Goal: Information Seeking & Learning: Learn about a topic

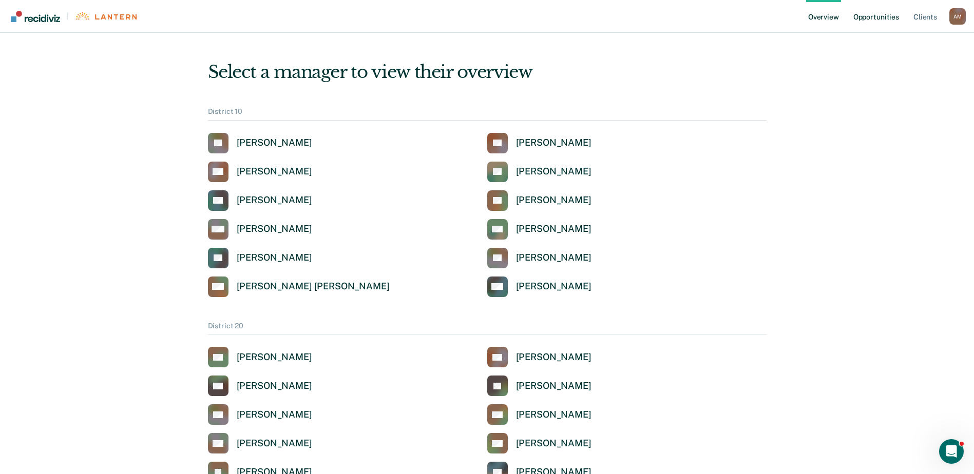
click at [879, 17] on link "Opportunities" at bounding box center [876, 16] width 50 height 33
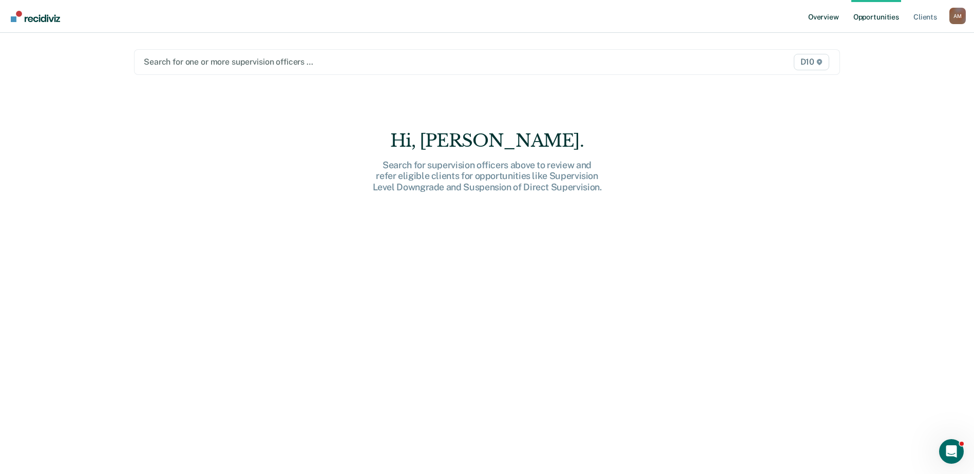
click at [823, 15] on link "Overview" at bounding box center [823, 16] width 35 height 33
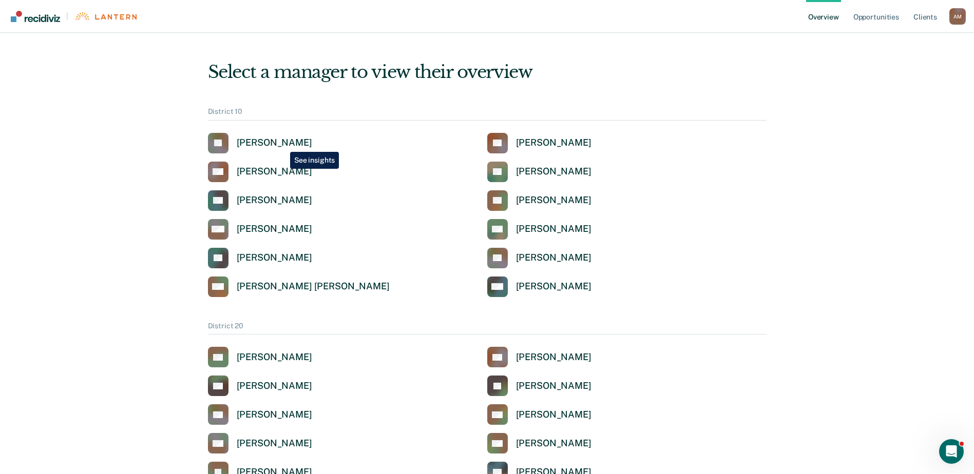
click at [282, 144] on div "[PERSON_NAME]" at bounding box center [274, 143] width 75 height 12
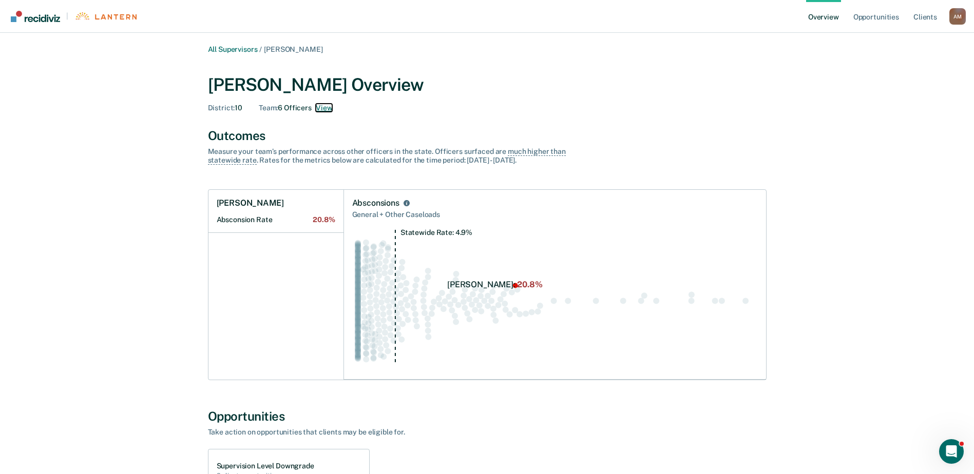
click at [322, 108] on button "View" at bounding box center [324, 108] width 16 height 9
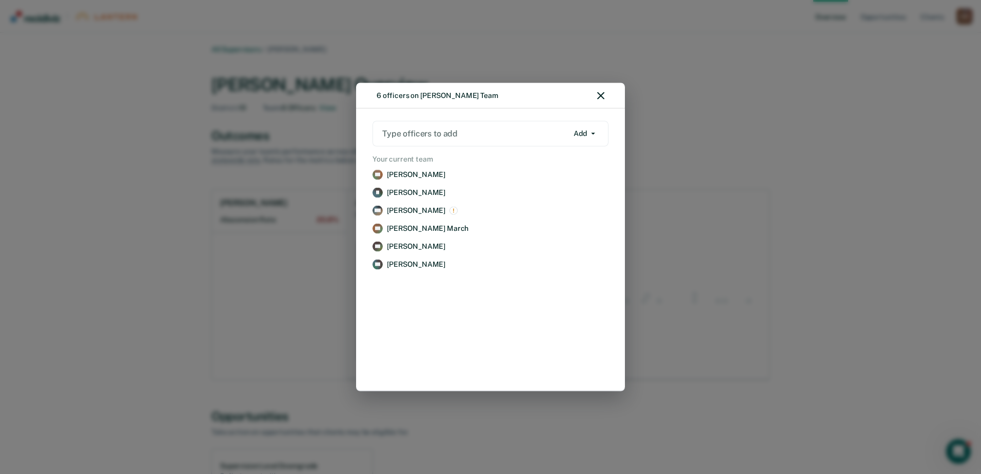
click at [174, 120] on div "6 officers on [PERSON_NAME] Team Type officers to add Add Add Remove Your curre…" at bounding box center [490, 237] width 981 height 474
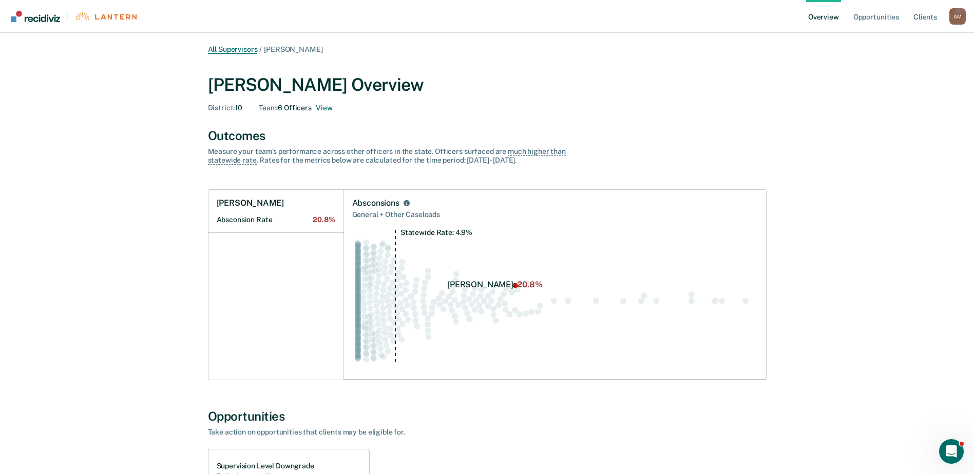
click at [235, 46] on link "All Supervisors" at bounding box center [233, 49] width 50 height 9
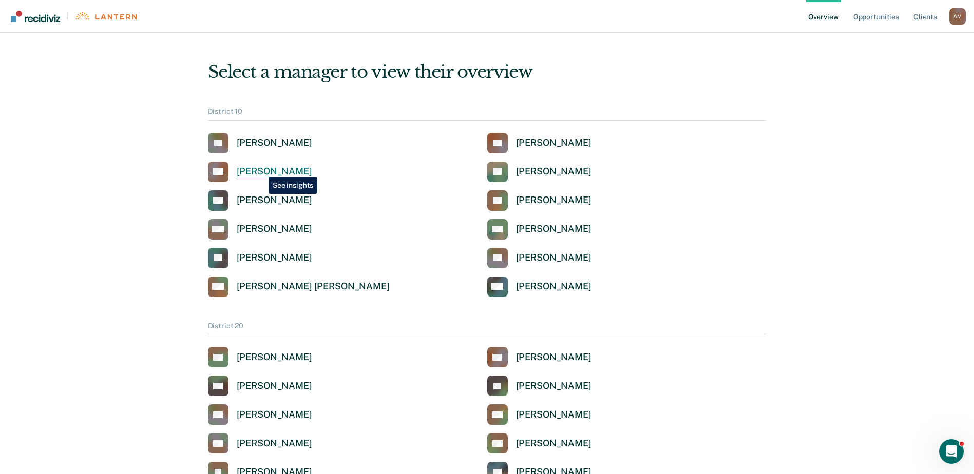
click at [261, 169] on div "[PERSON_NAME]" at bounding box center [274, 172] width 75 height 12
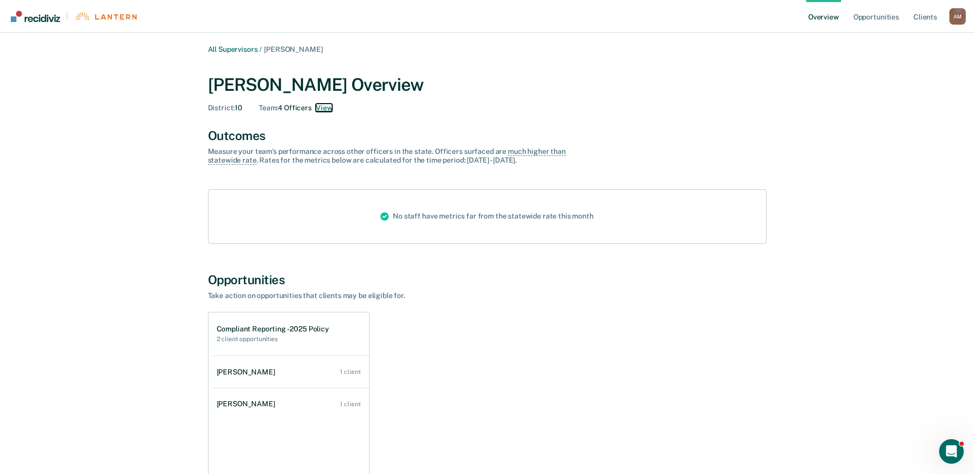
click at [327, 107] on button "View" at bounding box center [324, 108] width 16 height 9
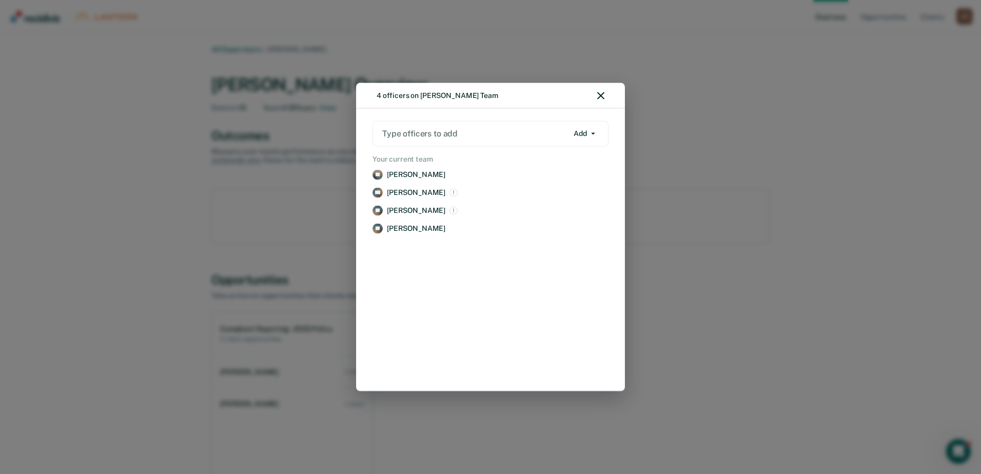
click at [182, 163] on div "4 officers on [PERSON_NAME] Team Type officers to add Add Add Remove Your curre…" at bounding box center [490, 237] width 981 height 474
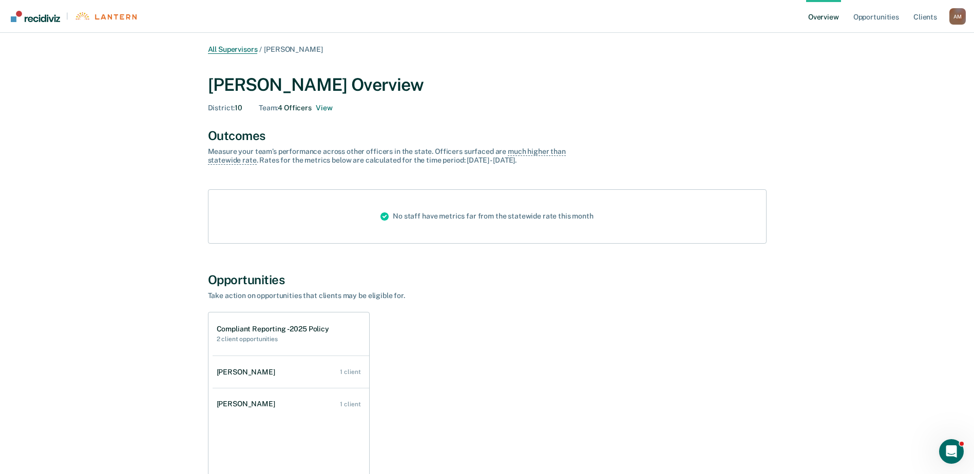
click at [240, 51] on link "All Supervisors" at bounding box center [233, 49] width 50 height 9
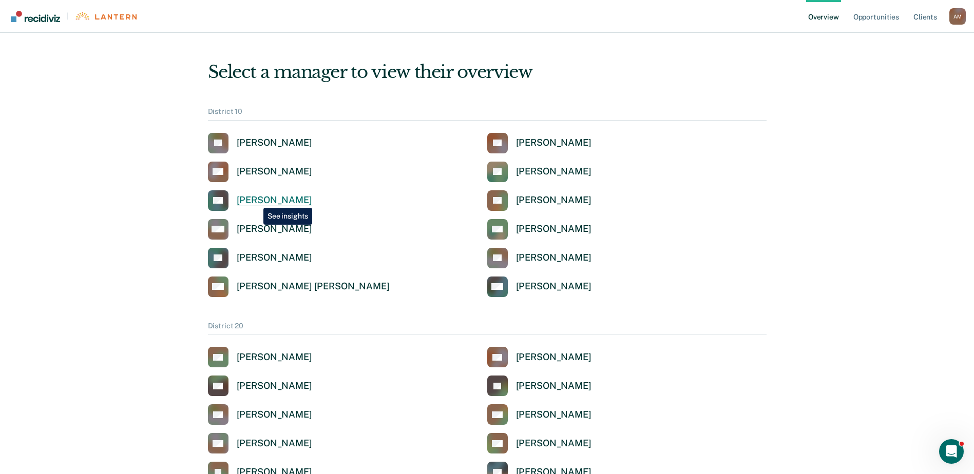
click at [256, 200] on div "[PERSON_NAME]" at bounding box center [274, 201] width 75 height 12
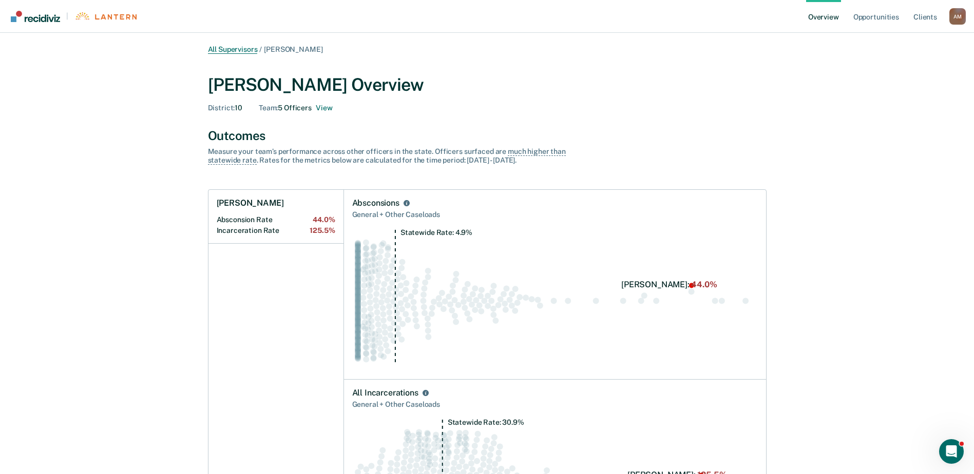
click at [247, 49] on link "All Supervisors" at bounding box center [233, 49] width 50 height 9
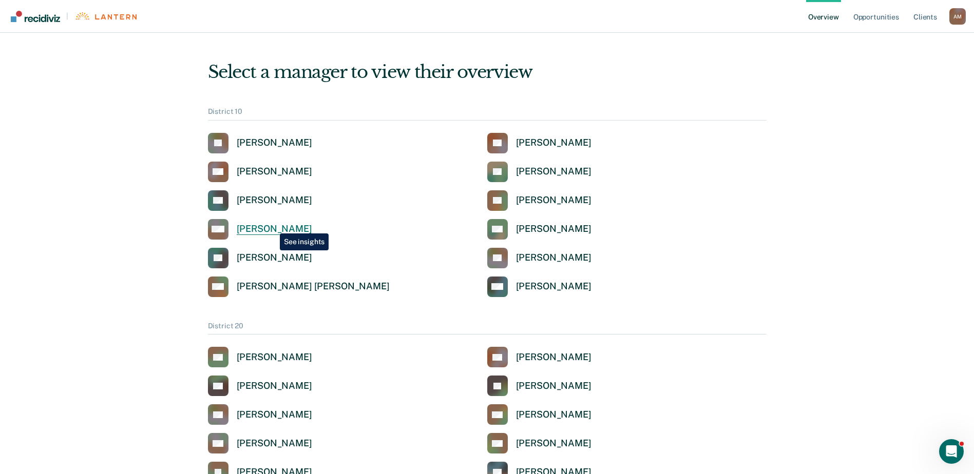
click at [272, 226] on div "[PERSON_NAME]" at bounding box center [274, 229] width 75 height 12
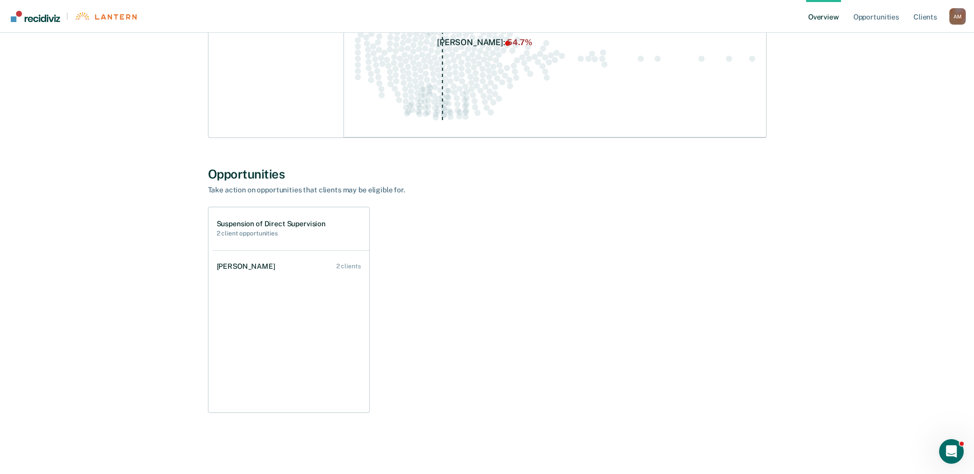
scroll to position [243, 0]
click at [250, 264] on div "[PERSON_NAME]" at bounding box center [248, 266] width 63 height 9
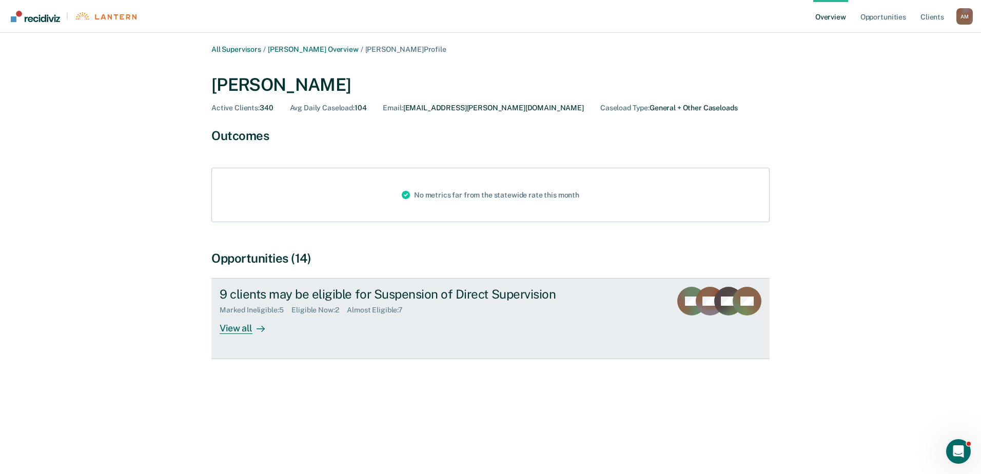
click at [244, 327] on div "View all" at bounding box center [248, 325] width 57 height 20
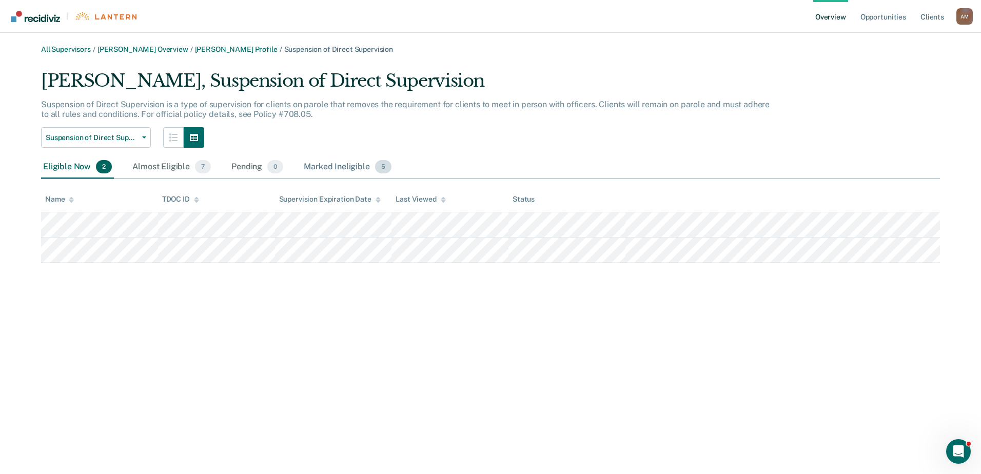
click at [341, 166] on div "Marked Ineligible 5" at bounding box center [348, 167] width 92 height 23
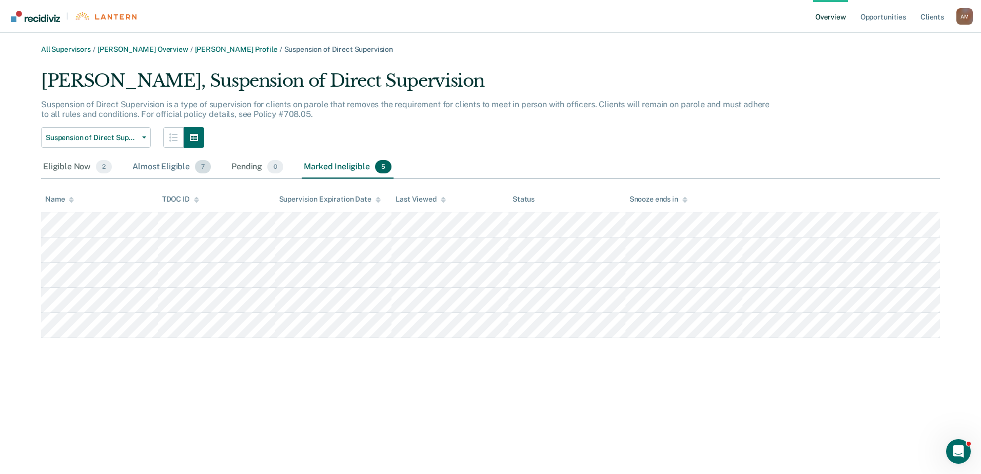
click at [175, 168] on div "Almost Eligible 7" at bounding box center [171, 167] width 83 height 23
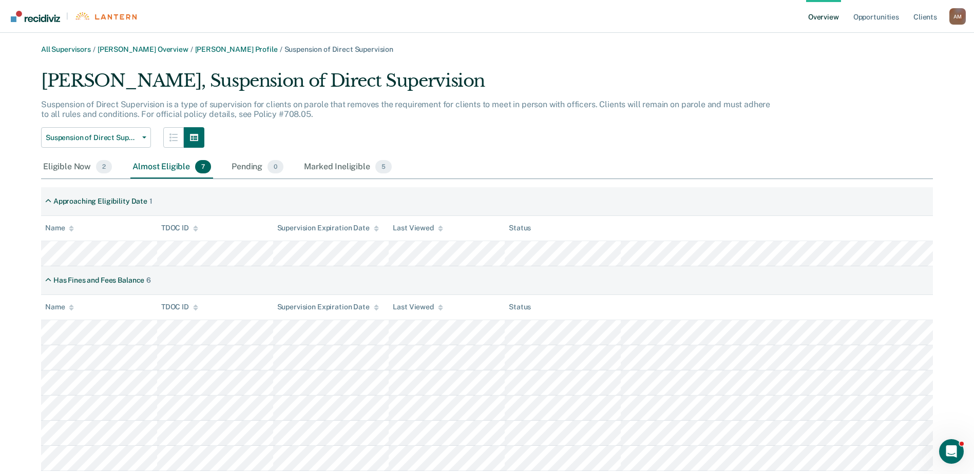
scroll to position [30, 0]
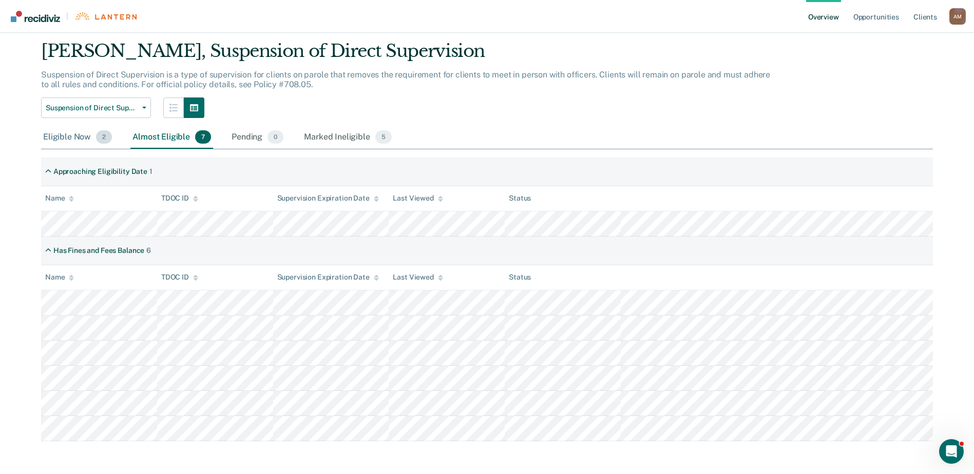
click at [70, 138] on div "Eligible Now 2" at bounding box center [77, 137] width 73 height 23
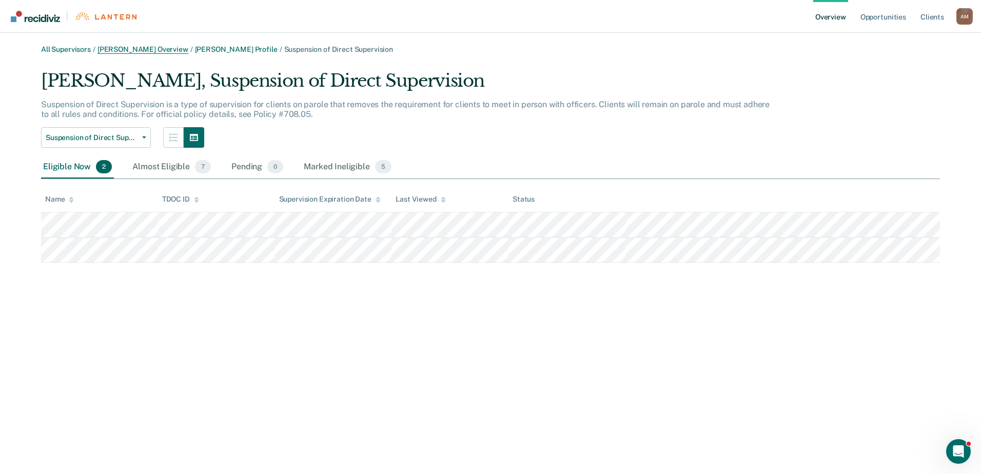
click at [151, 49] on link "[PERSON_NAME] Overview" at bounding box center [143, 49] width 91 height 9
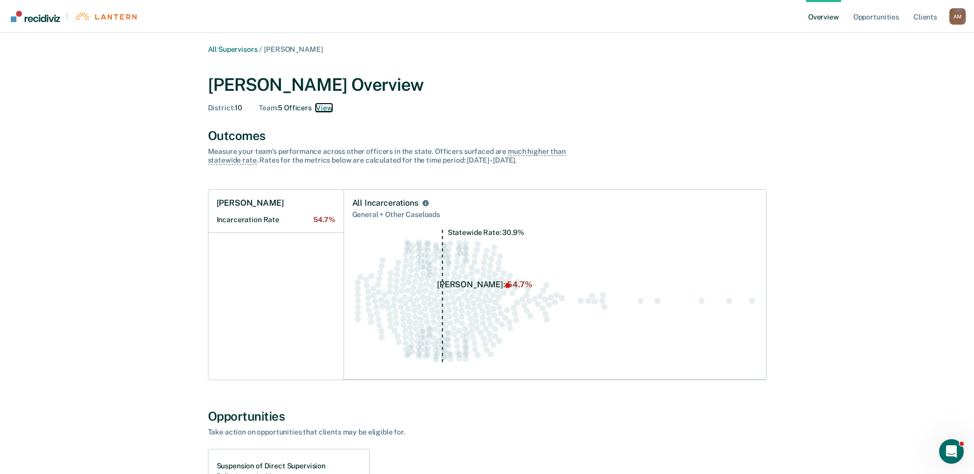
click at [322, 109] on button "View" at bounding box center [324, 108] width 16 height 9
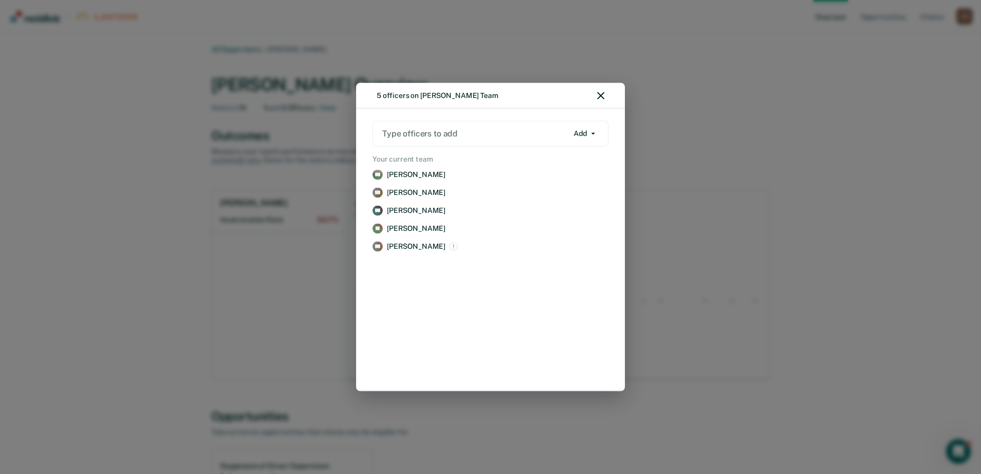
click at [597, 94] on div "5 officers on [PERSON_NAME] Team" at bounding box center [490, 96] width 269 height 26
click at [602, 94] on icon "button" at bounding box center [600, 95] width 7 height 7
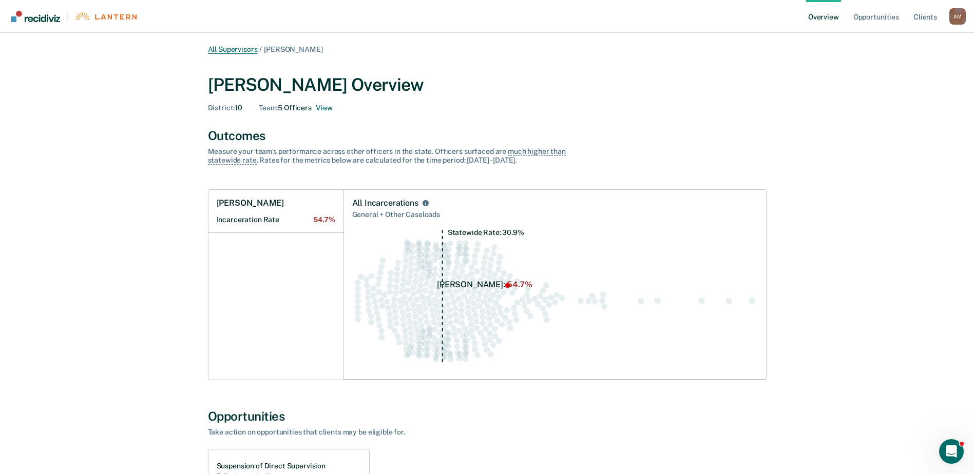
click at [242, 50] on link "All Supervisors" at bounding box center [233, 49] width 50 height 9
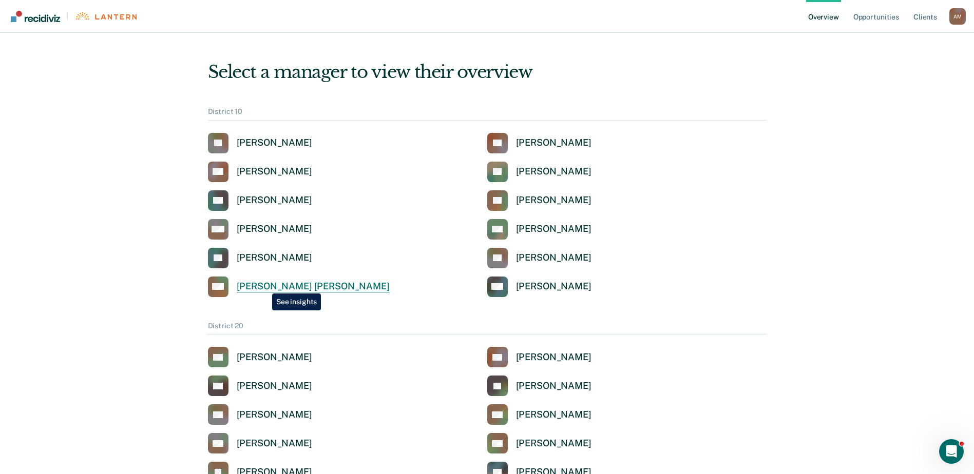
click at [264, 286] on div "[PERSON_NAME] [PERSON_NAME]" at bounding box center [313, 287] width 153 height 12
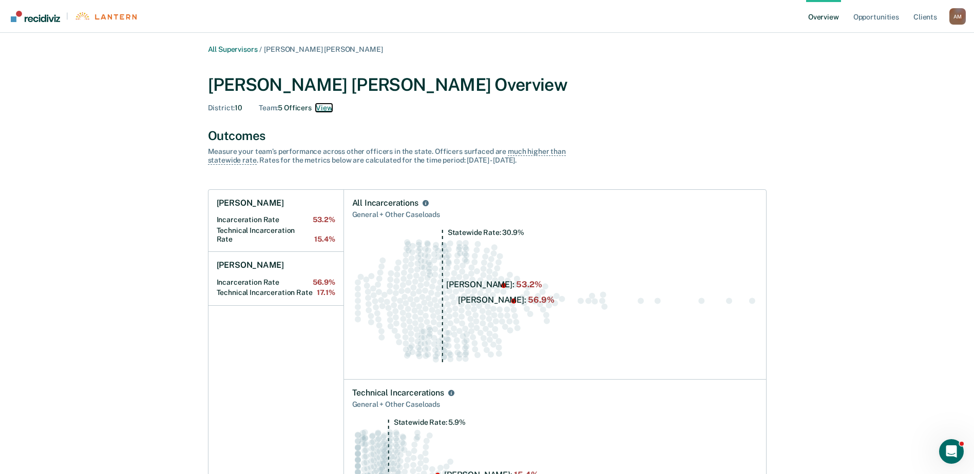
click at [320, 106] on button "View" at bounding box center [324, 108] width 16 height 9
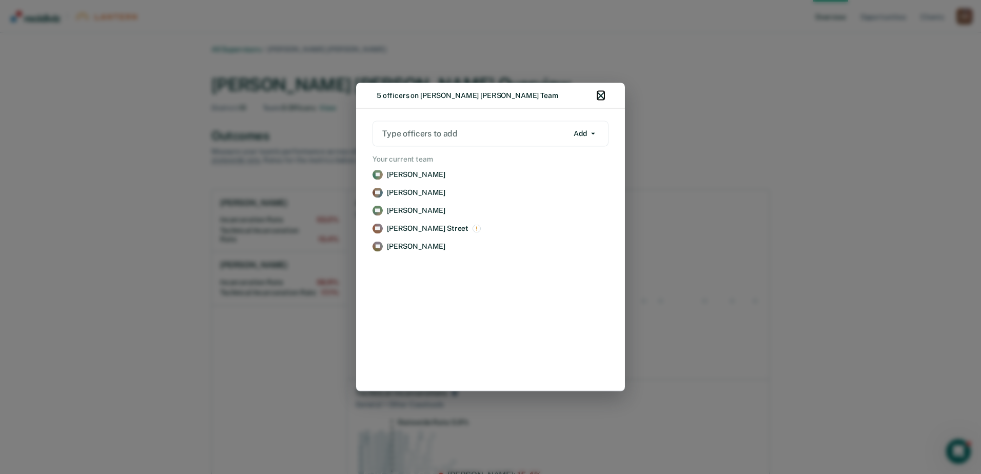
click at [600, 96] on icon "button" at bounding box center [600, 95] width 7 height 7
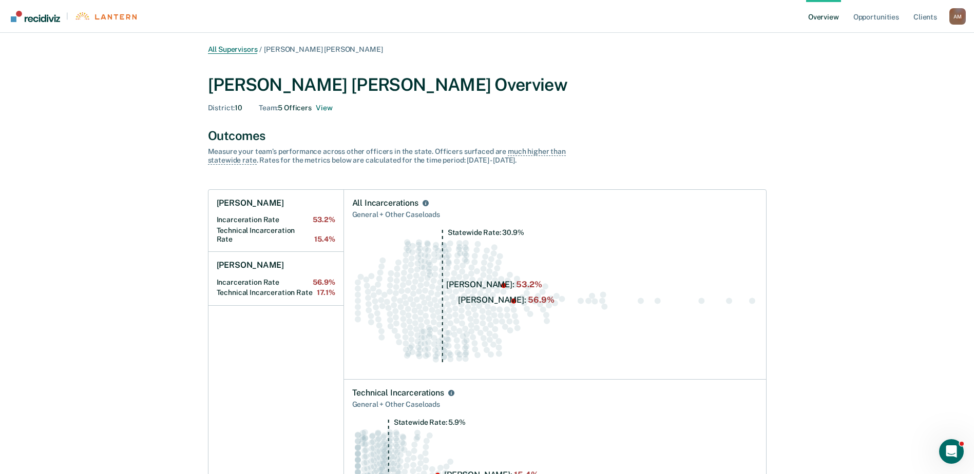
click at [231, 46] on link "All Supervisors" at bounding box center [233, 49] width 50 height 9
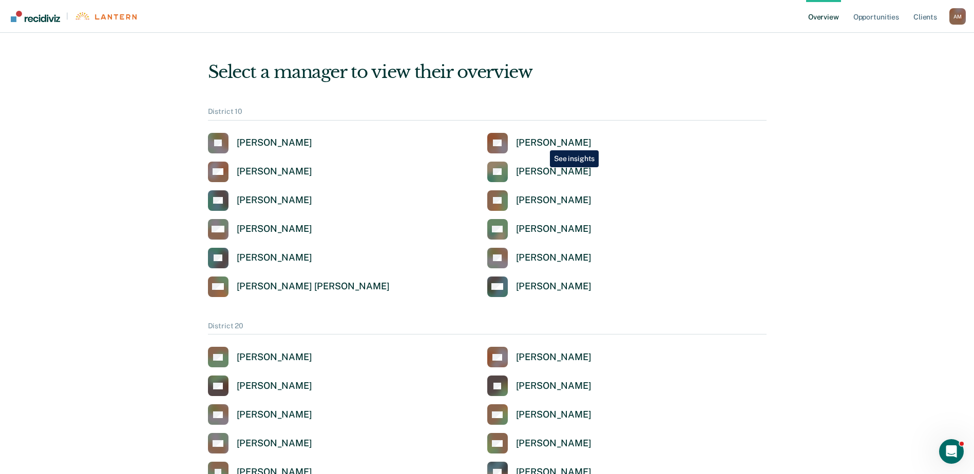
click at [542, 142] on div "[PERSON_NAME]" at bounding box center [553, 143] width 75 height 12
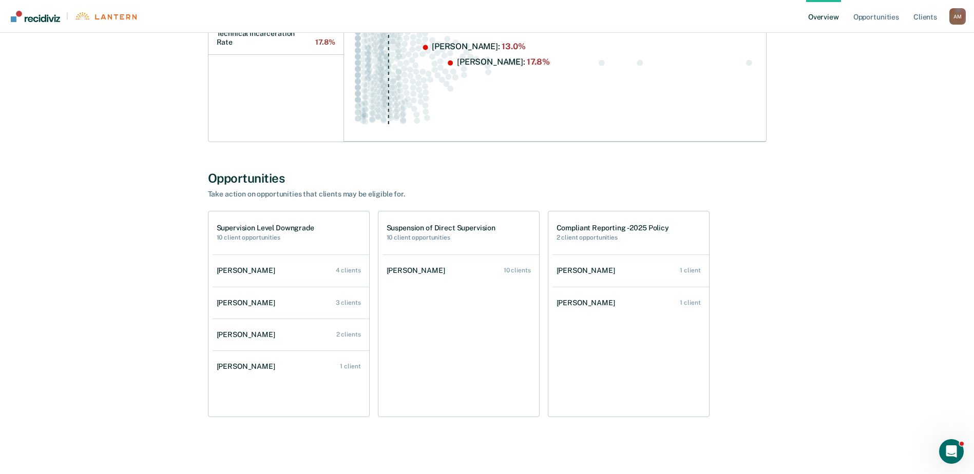
scroll to position [243, 0]
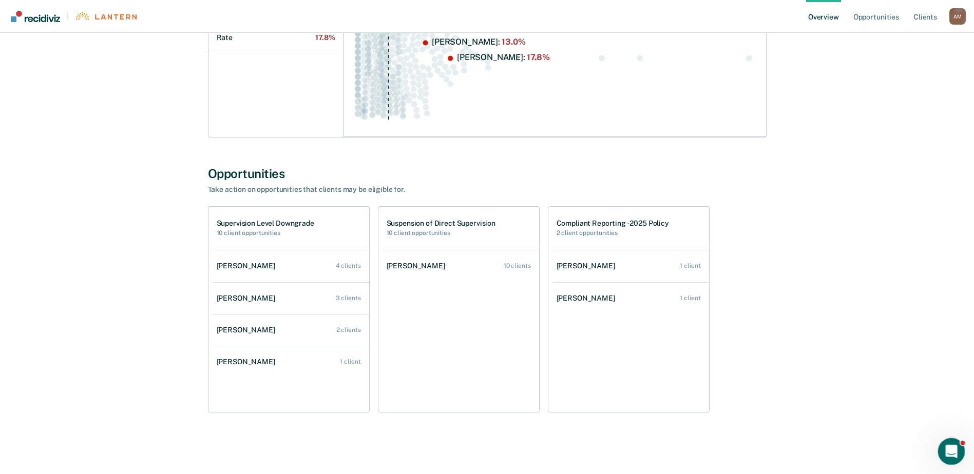
click at [943, 451] on icon "Open Intercom Messenger" at bounding box center [949, 450] width 17 height 17
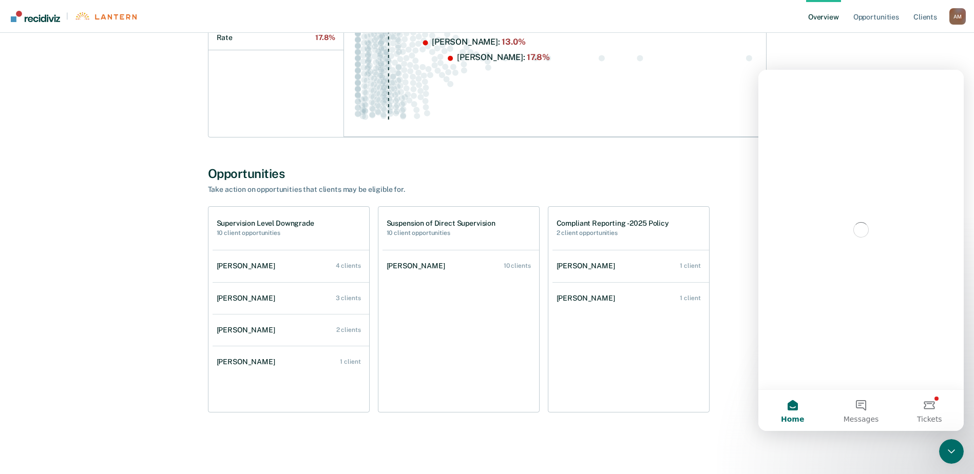
scroll to position [0, 0]
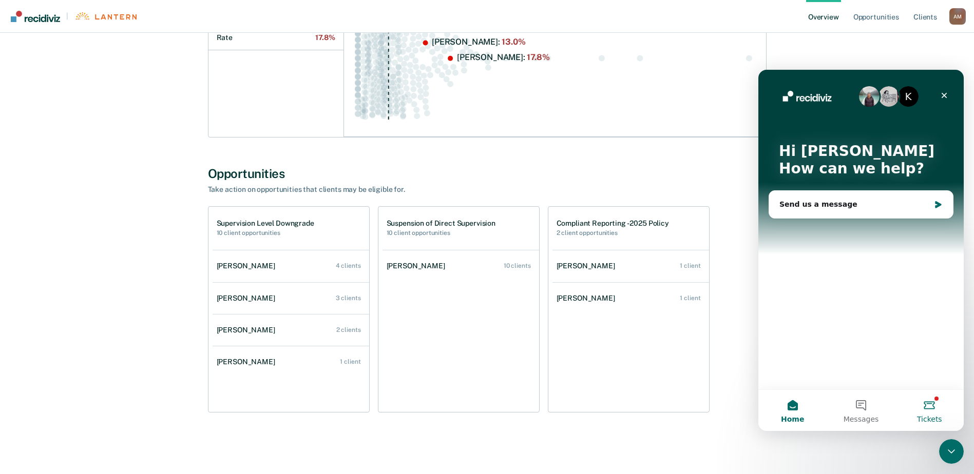
click at [926, 408] on button "Tickets" at bounding box center [929, 410] width 68 height 41
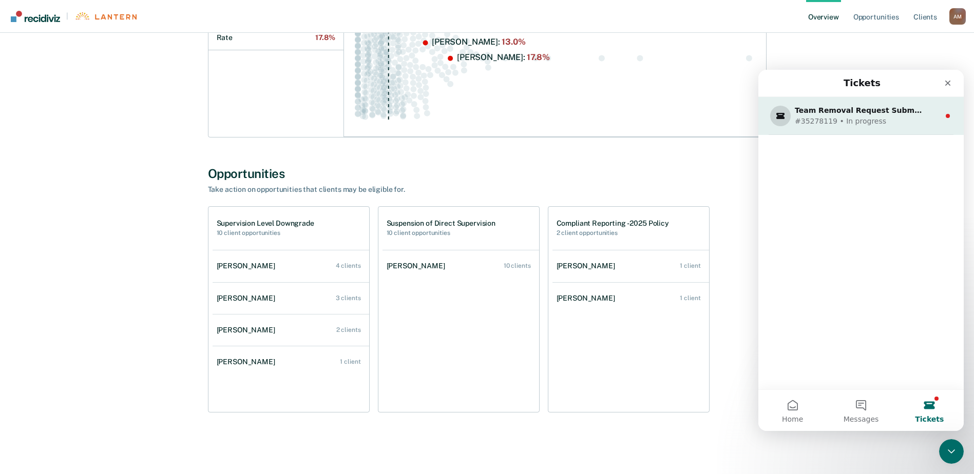
click at [899, 118] on div "#35278119 • In progress" at bounding box center [858, 121] width 128 height 11
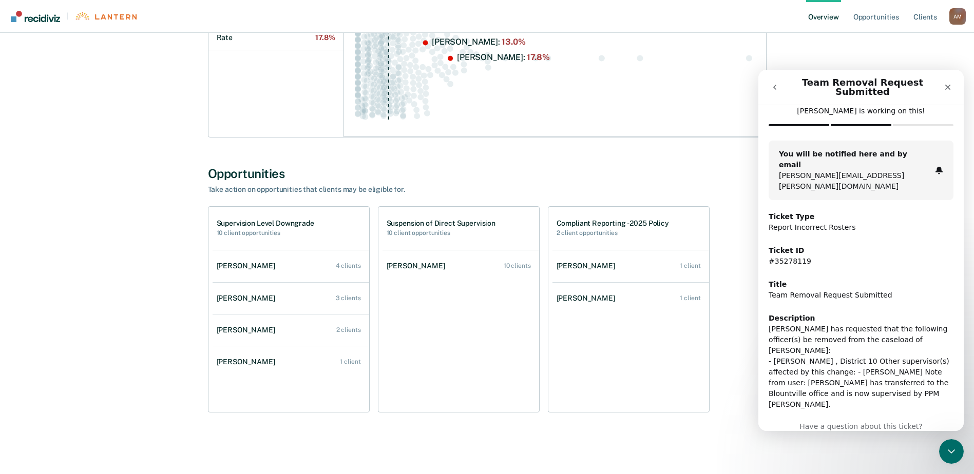
scroll to position [62, 0]
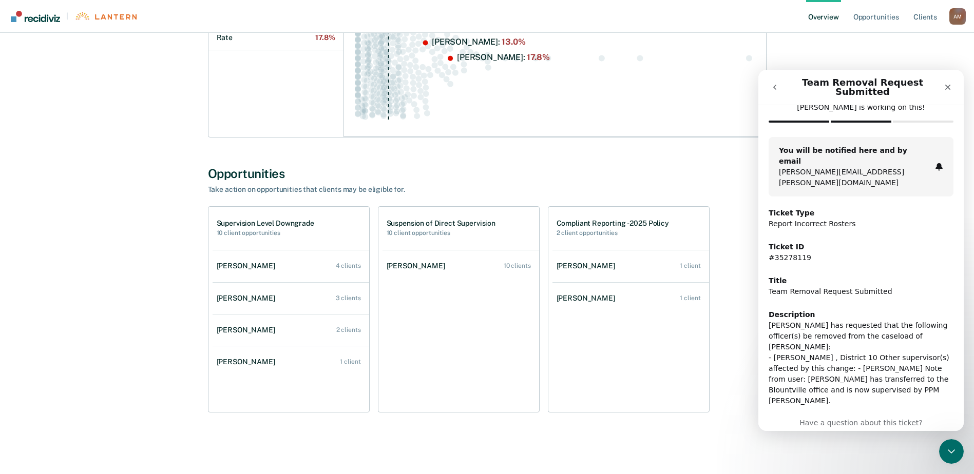
click at [736, 330] on div "Supervision Level Downgrade 10 client opportunities [PERSON_NAME] 4 clients [PE…" at bounding box center [487, 309] width 558 height 206
click at [945, 83] on icon "Close" at bounding box center [947, 87] width 8 height 8
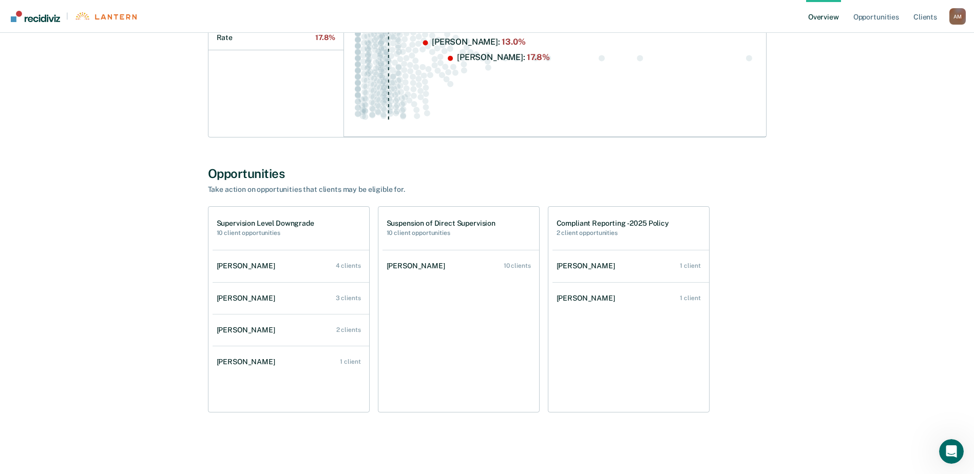
scroll to position [0, 0]
click at [459, 267] on link "[PERSON_NAME] 10 clients" at bounding box center [460, 265] width 157 height 29
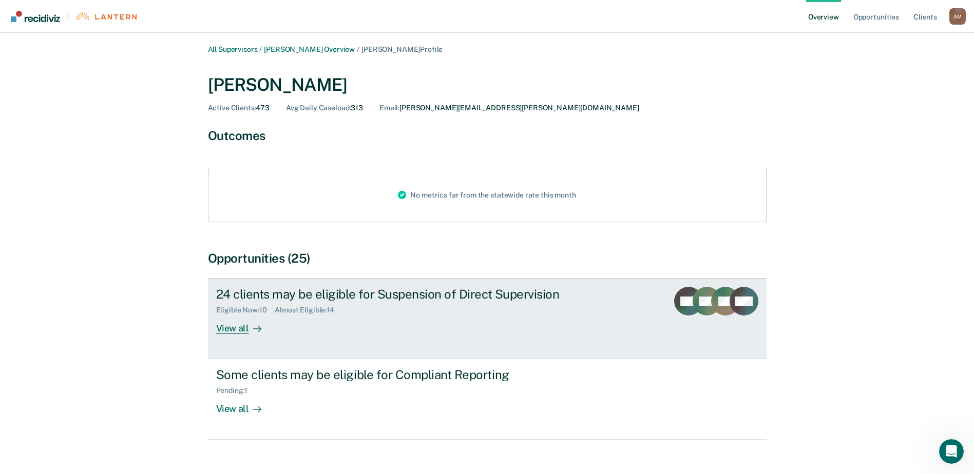
click at [235, 330] on div "View all" at bounding box center [244, 325] width 57 height 20
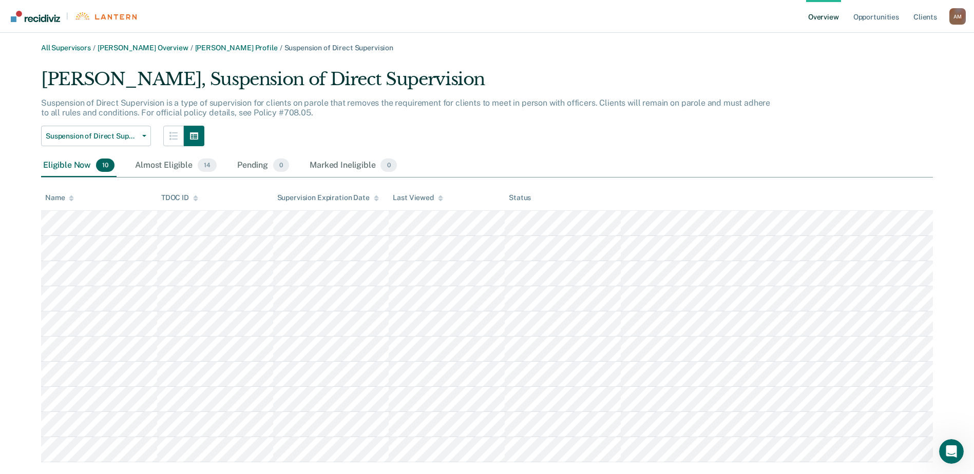
scroll to position [23, 0]
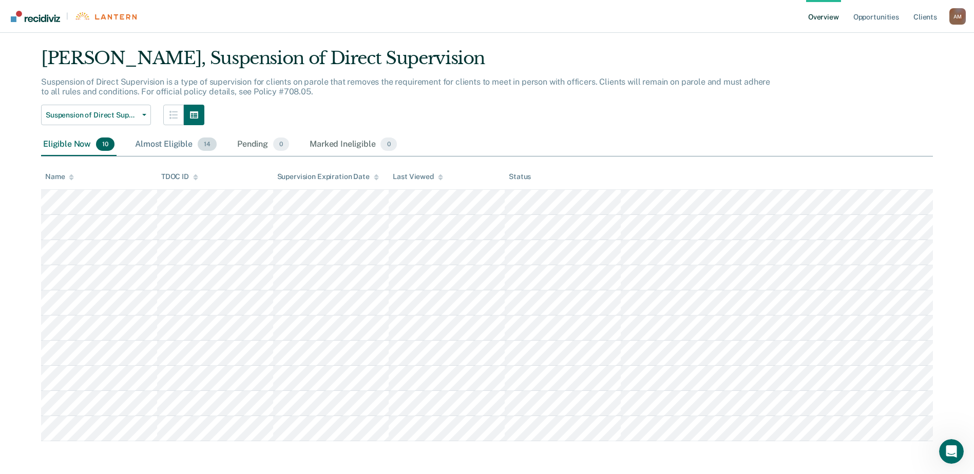
click at [171, 143] on div "Almost Eligible 14" at bounding box center [176, 144] width 86 height 23
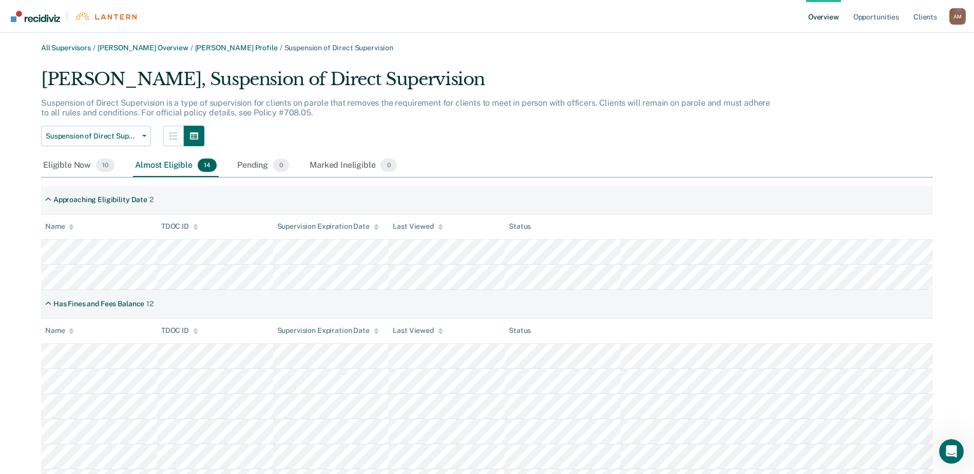
scroll to position [0, 0]
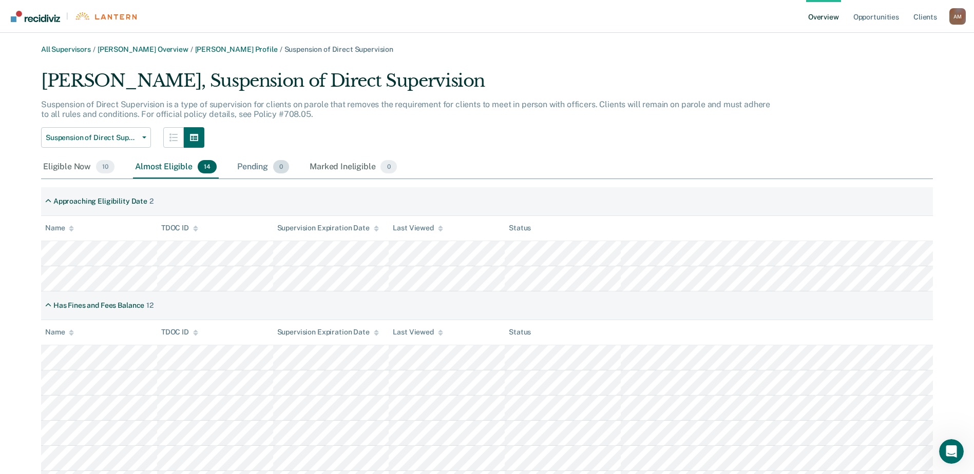
click at [255, 168] on div "Pending 0" at bounding box center [263, 167] width 56 height 23
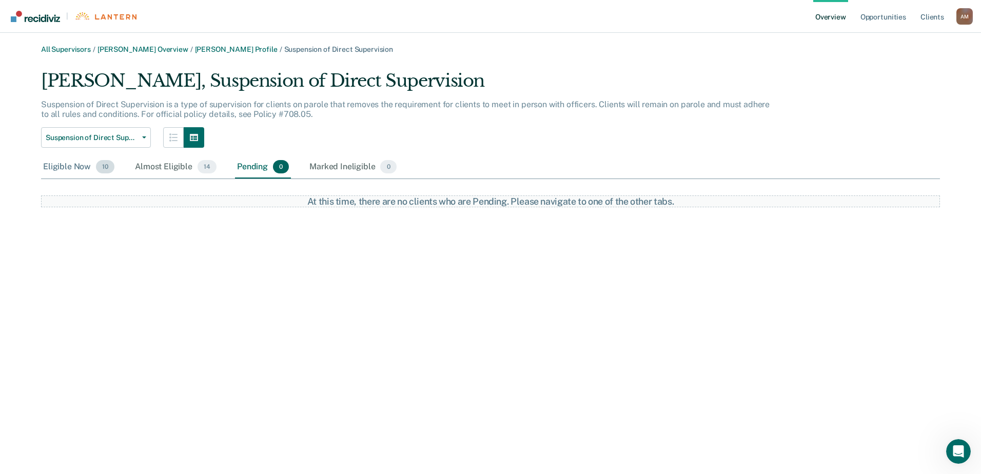
click at [73, 169] on div "Eligible Now 10" at bounding box center [78, 167] width 75 height 23
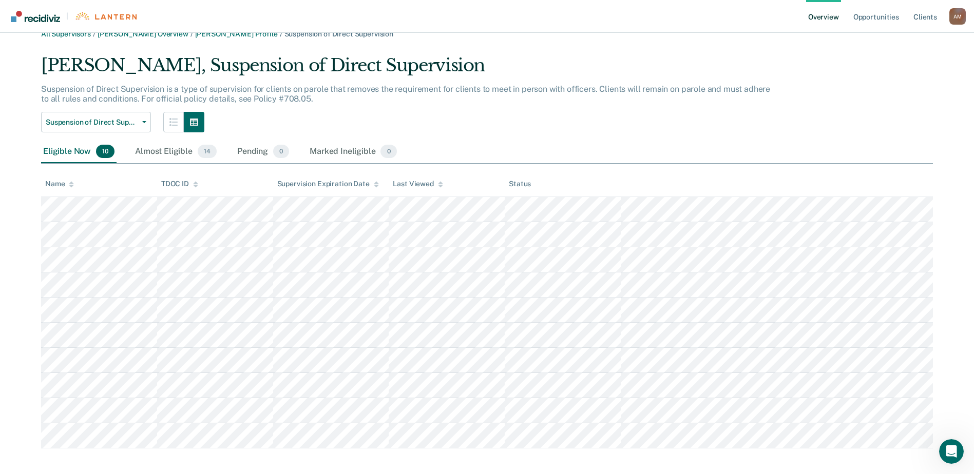
scroll to position [23, 0]
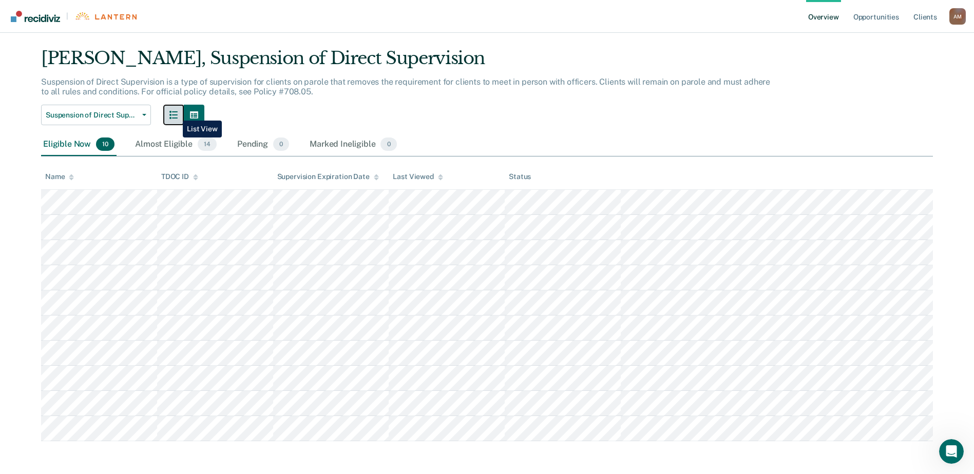
click at [175, 113] on icon "button" at bounding box center [173, 115] width 8 height 8
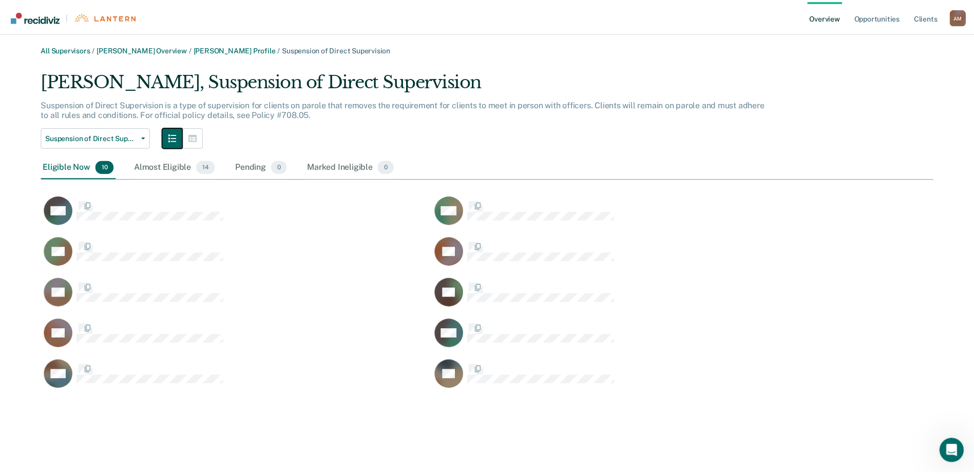
scroll to position [323, 891]
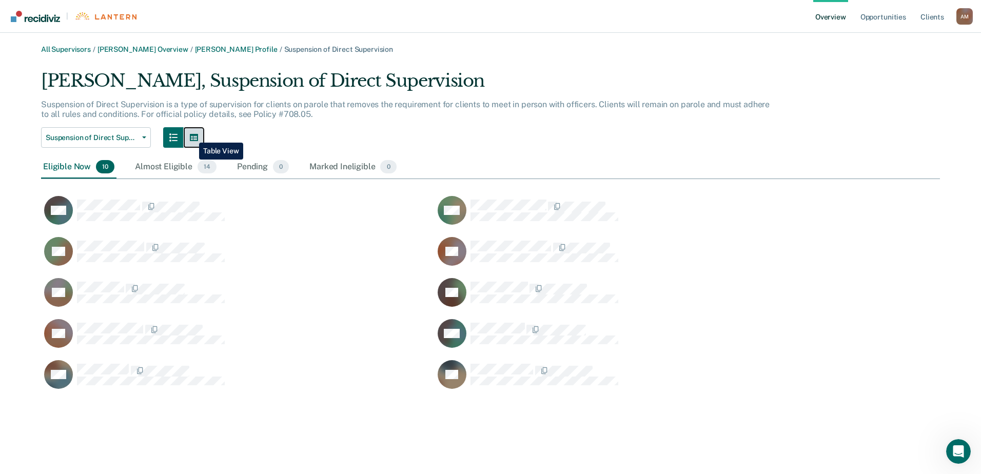
click at [191, 135] on icon "button" at bounding box center [194, 137] width 8 height 7
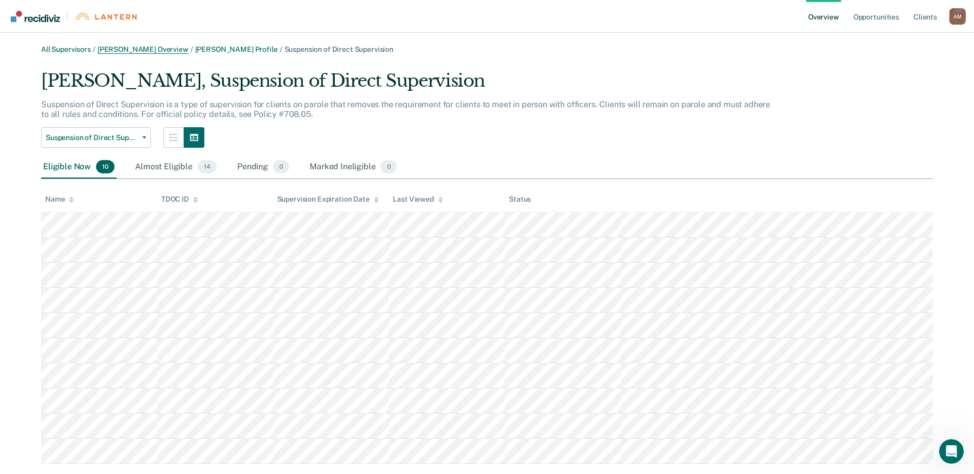
click at [165, 49] on link "[PERSON_NAME] Overview" at bounding box center [143, 49] width 91 height 9
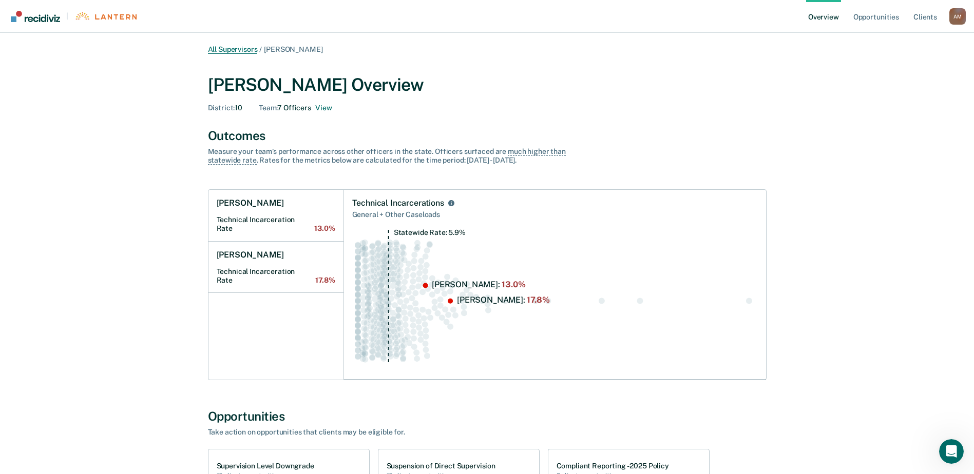
click at [238, 48] on link "All Supervisors" at bounding box center [233, 49] width 50 height 9
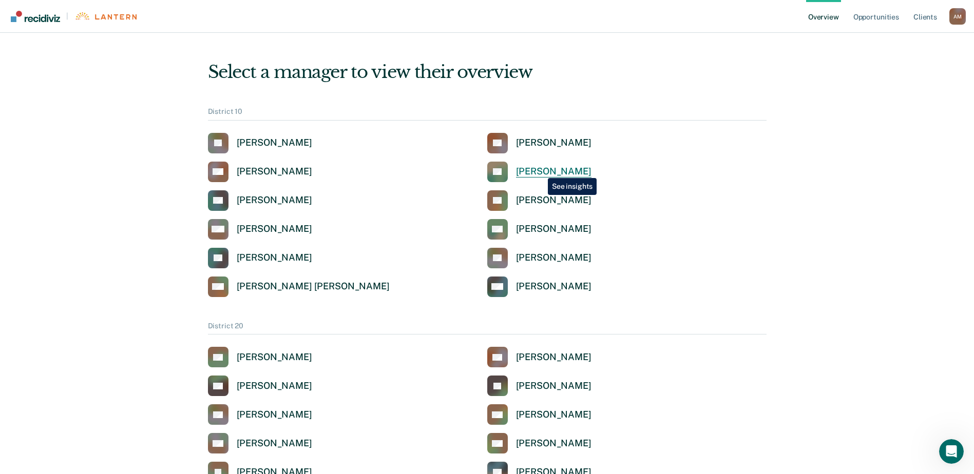
click at [540, 170] on div "[PERSON_NAME]" at bounding box center [553, 172] width 75 height 12
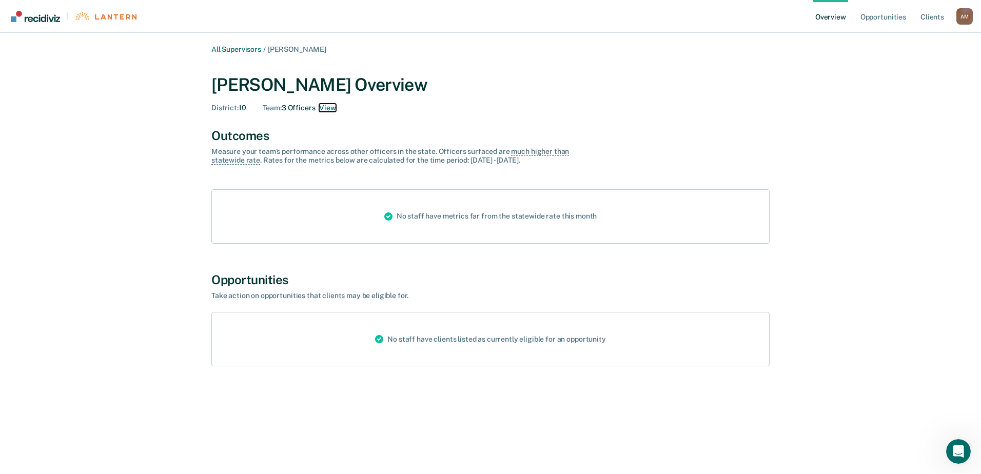
click at [325, 107] on button "View" at bounding box center [327, 108] width 16 height 9
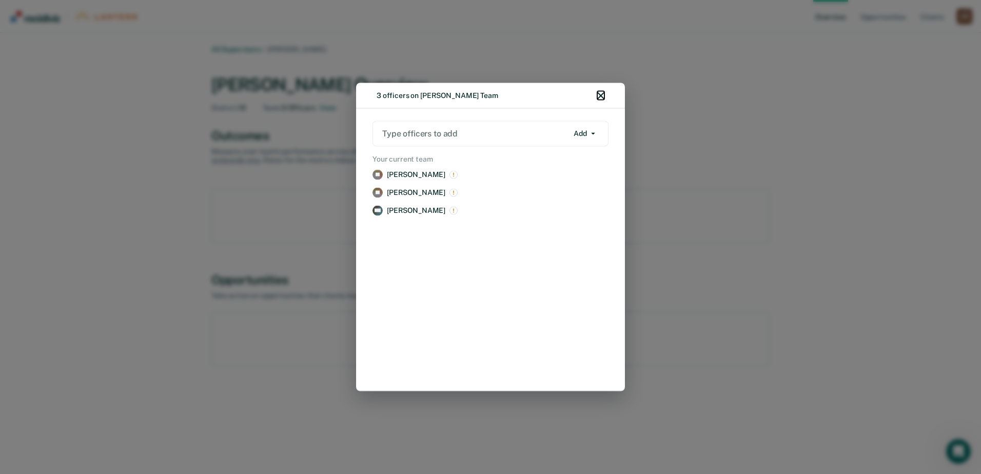
click at [601, 95] on icon "button" at bounding box center [600, 95] width 7 height 7
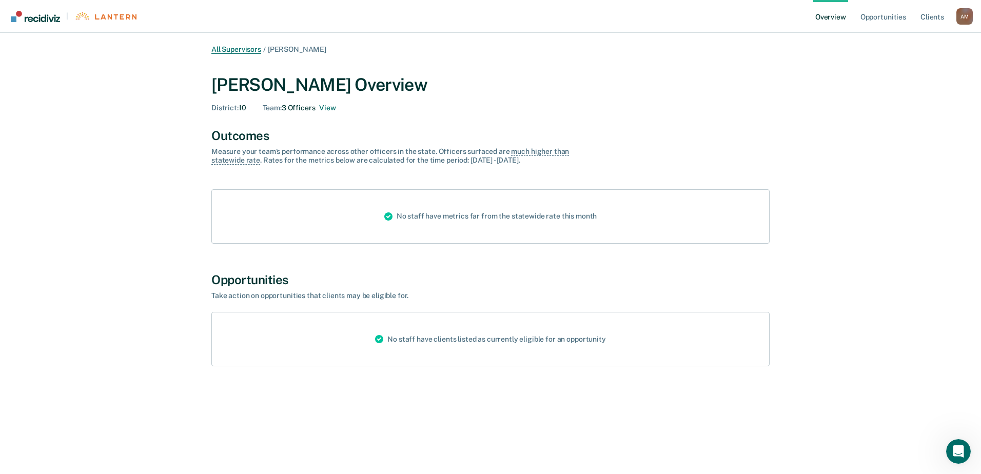
click at [248, 50] on link "All Supervisors" at bounding box center [236, 49] width 50 height 9
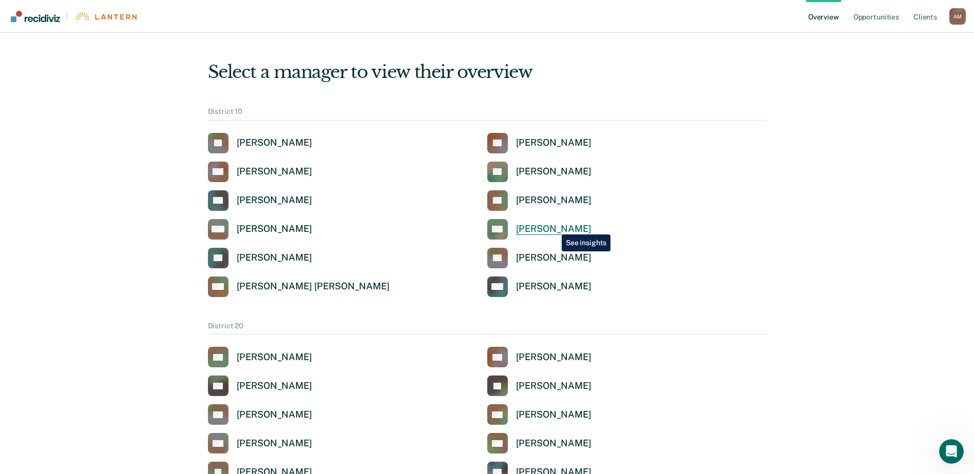
click at [554, 227] on div "[PERSON_NAME]" at bounding box center [553, 229] width 75 height 12
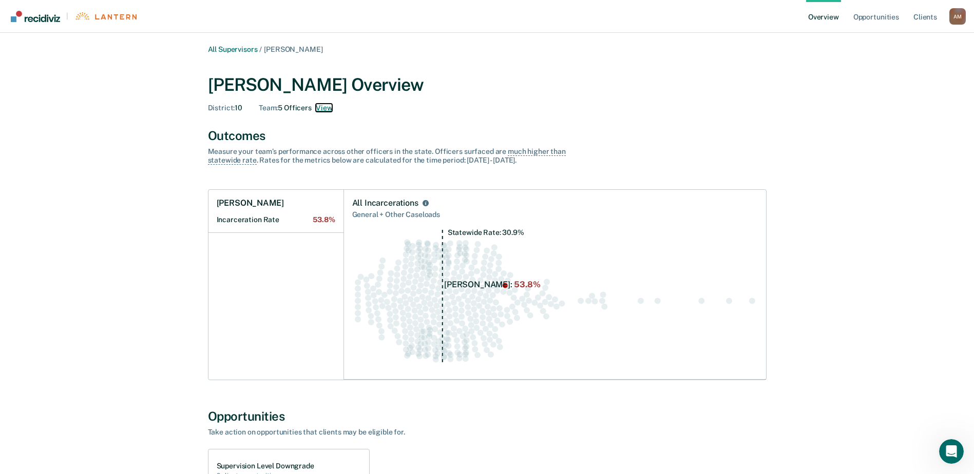
click at [327, 109] on button "View" at bounding box center [324, 108] width 16 height 9
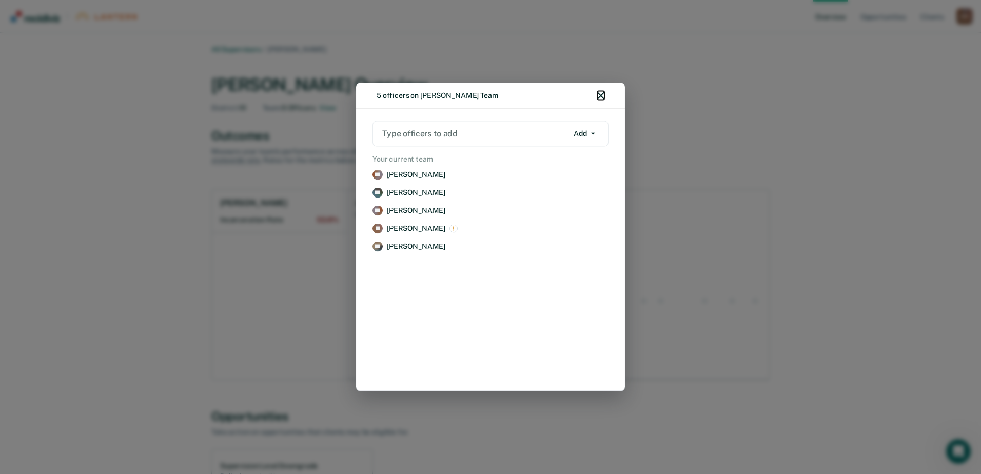
click at [603, 95] on icon "button" at bounding box center [600, 95] width 7 height 7
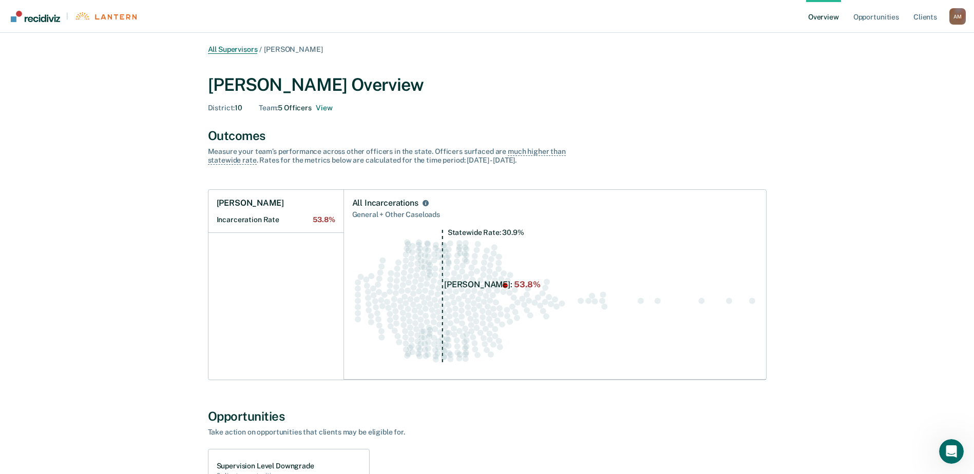
click at [238, 50] on link "All Supervisors" at bounding box center [233, 49] width 50 height 9
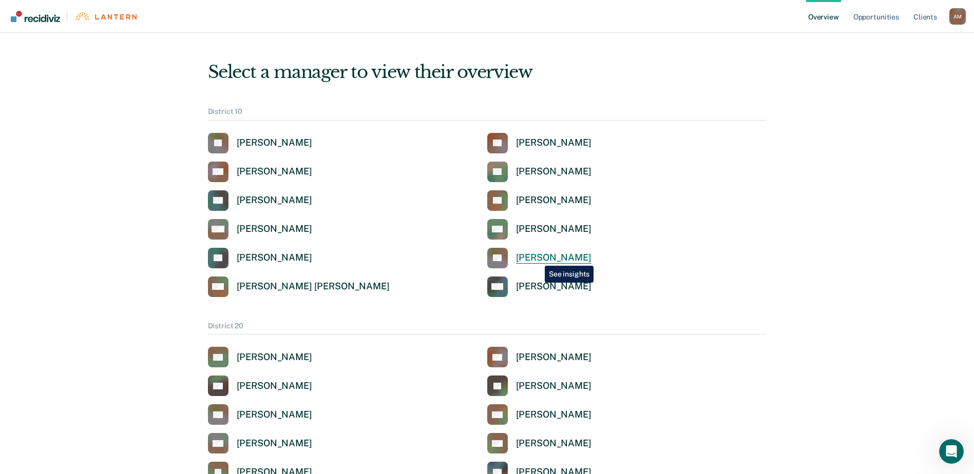
click at [537, 258] on div "[PERSON_NAME]" at bounding box center [553, 258] width 75 height 12
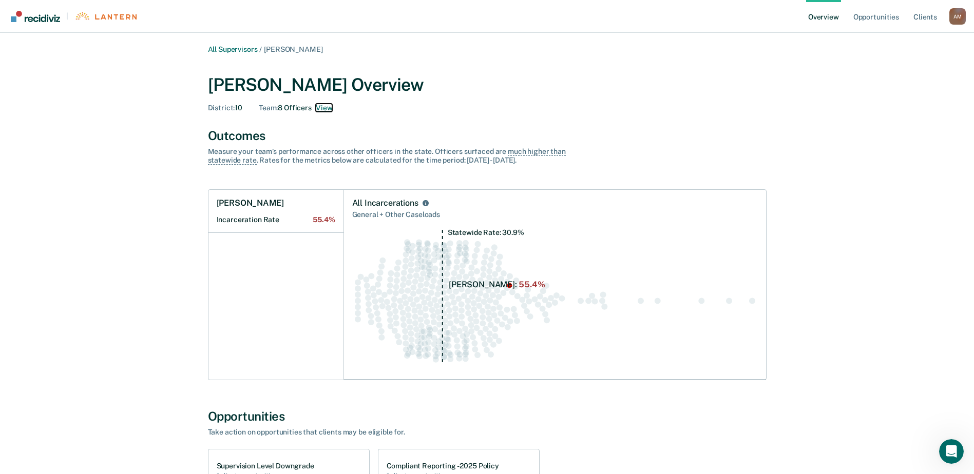
click at [327, 109] on button "View" at bounding box center [324, 108] width 16 height 9
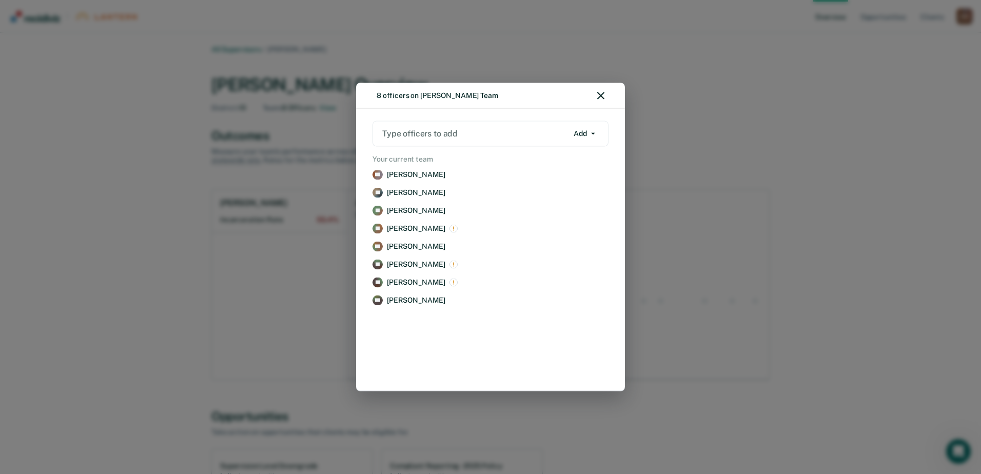
drag, startPoint x: 207, startPoint y: 204, endPoint x: 195, endPoint y: 216, distance: 17.1
click at [206, 204] on div "8 officers on [PERSON_NAME] Team Type officers to add Add Add Remove Your curre…" at bounding box center [490, 237] width 981 height 474
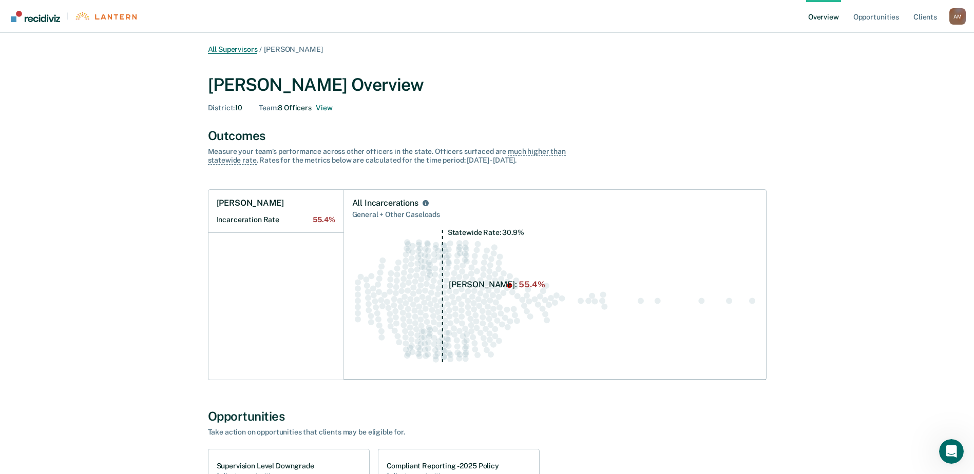
click at [236, 47] on link "All Supervisors" at bounding box center [233, 49] width 50 height 9
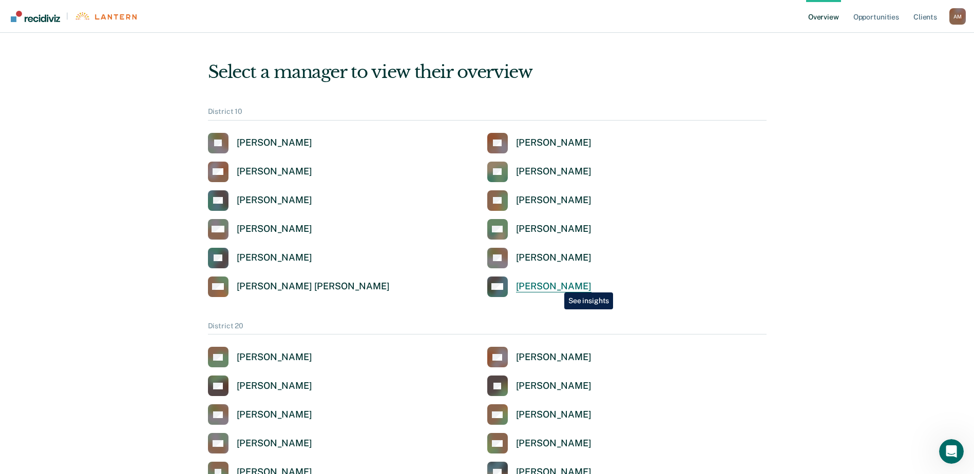
click at [556, 285] on div "[PERSON_NAME]" at bounding box center [553, 287] width 75 height 12
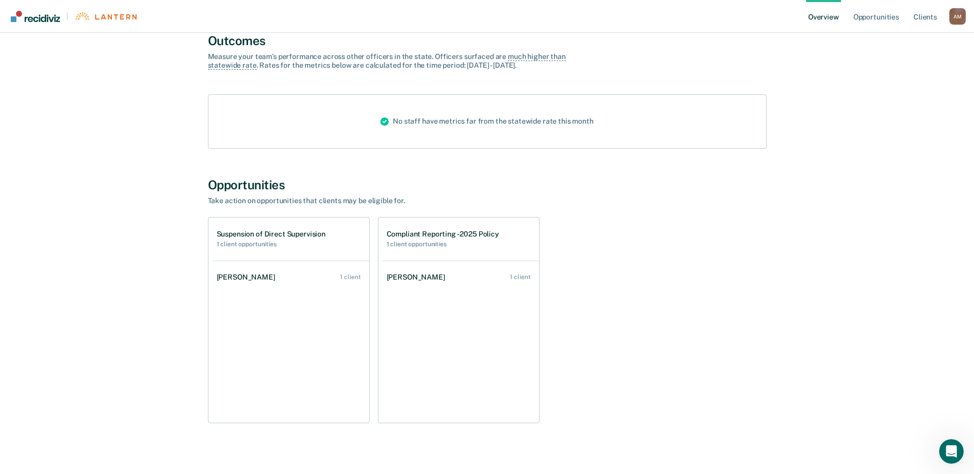
scroll to position [106, 0]
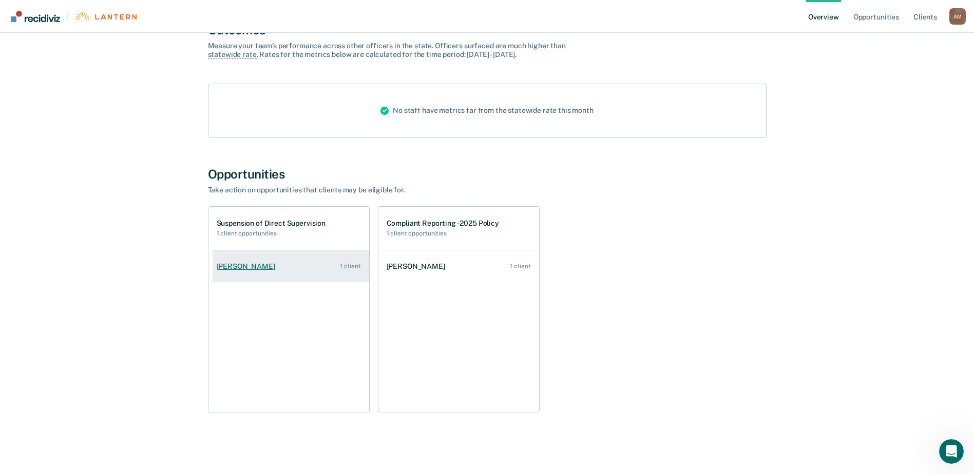
click at [285, 263] on link "[PERSON_NAME] 1 client" at bounding box center [290, 266] width 157 height 29
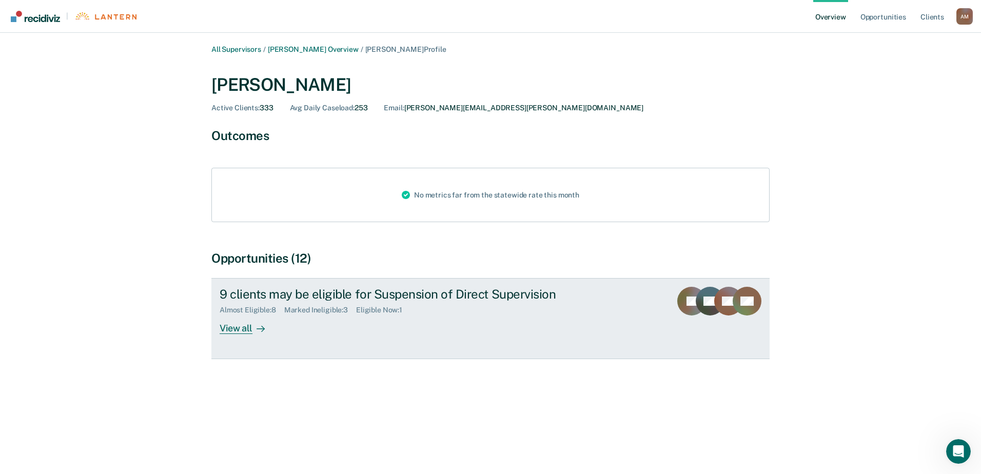
click at [239, 329] on div "View all" at bounding box center [248, 325] width 57 height 20
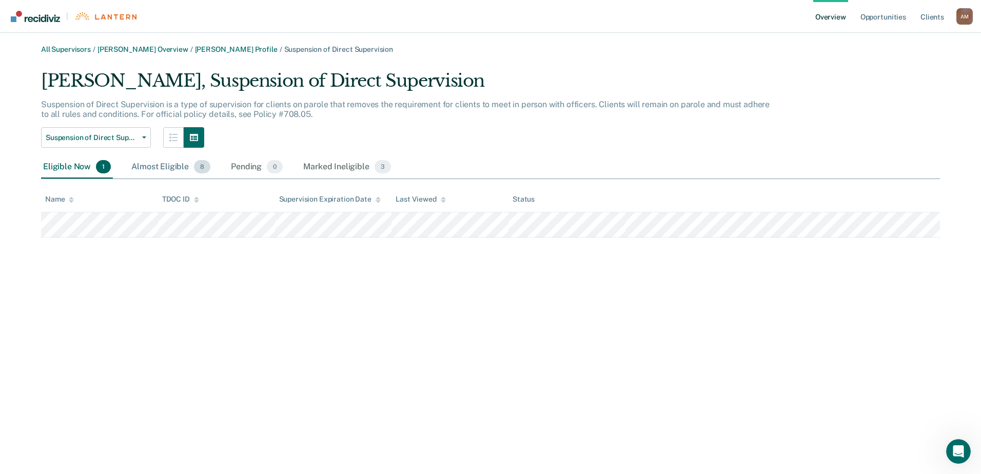
click at [171, 167] on div "Almost Eligible 8" at bounding box center [170, 167] width 83 height 23
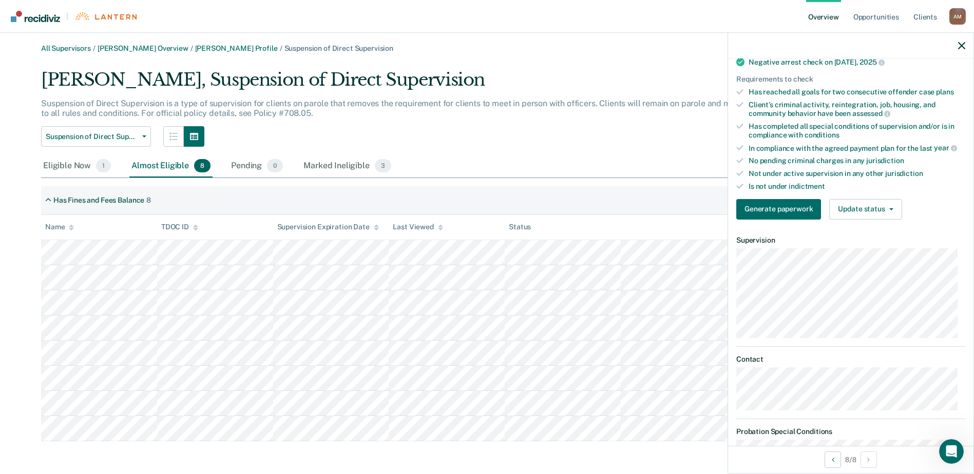
scroll to position [179, 0]
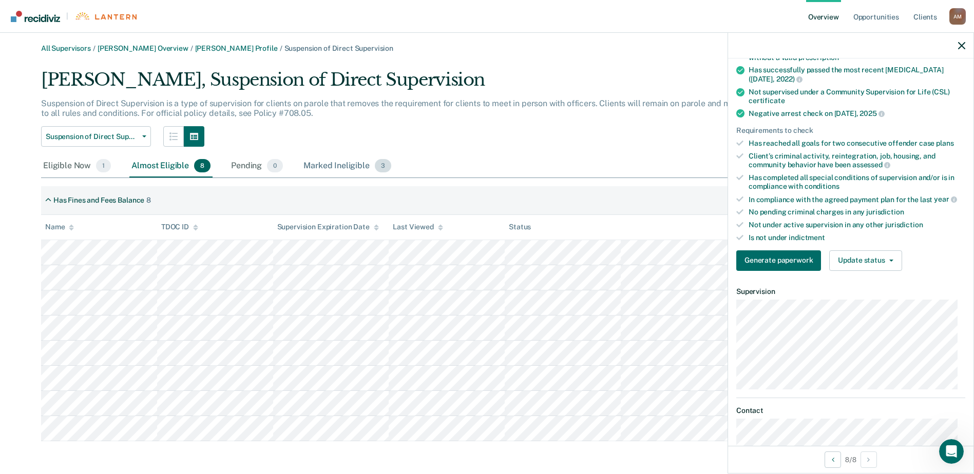
click at [346, 168] on div "Marked Ineligible 3" at bounding box center [347, 166] width 92 height 23
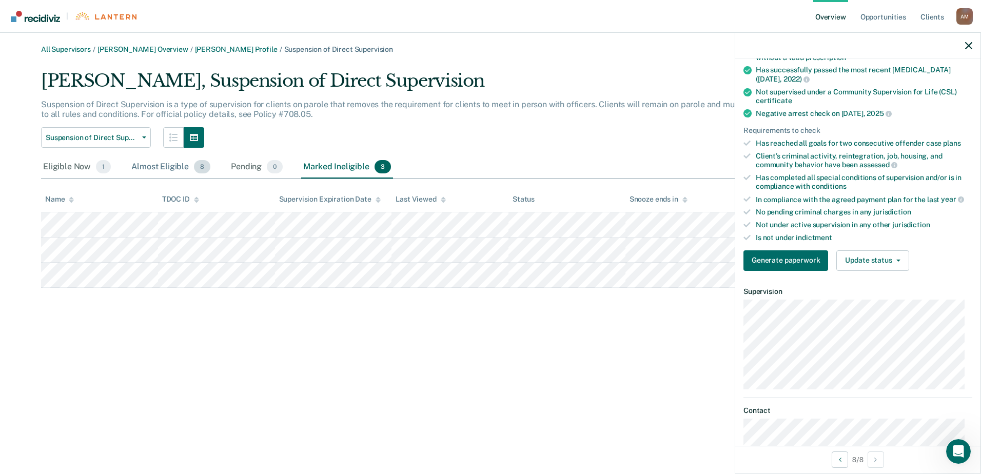
click at [173, 169] on div "Almost Eligible 8" at bounding box center [170, 167] width 83 height 23
